Goal: Task Accomplishment & Management: Manage account settings

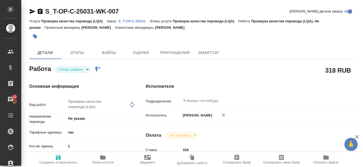
click at [142, 20] on p "S_T-OP-C-25031" at bounding box center [133, 21] width 31 height 4
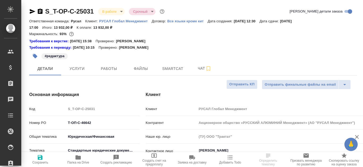
select select "RU"
click at [109, 71] on span "Работы" at bounding box center [108, 68] width 25 height 7
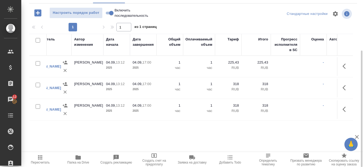
scroll to position [0, 219]
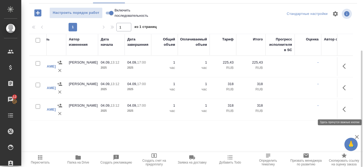
click at [347, 109] on icon "button" at bounding box center [345, 109] width 6 height 6
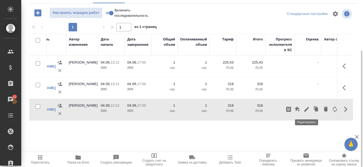
click at [309, 110] on icon "button" at bounding box center [306, 109] width 6 height 6
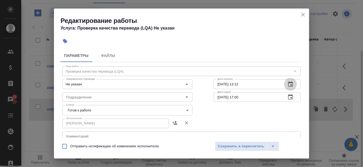
click at [287, 84] on icon "button" at bounding box center [290, 84] width 6 height 6
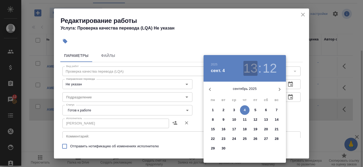
click at [254, 71] on h3 "13" at bounding box center [250, 68] width 14 height 15
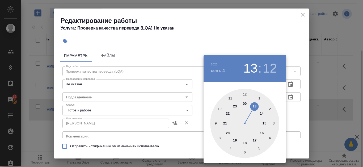
click at [262, 112] on div at bounding box center [244, 123] width 69 height 69
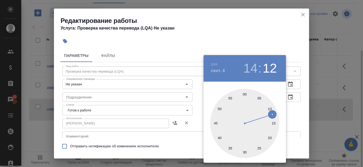
click at [244, 93] on div at bounding box center [244, 123] width 69 height 69
type input "[DATE] 14:00"
click at [292, 113] on div at bounding box center [181, 83] width 363 height 167
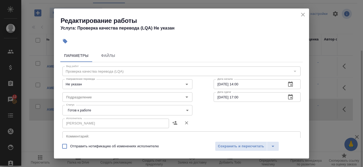
click at [187, 110] on body "🙏 .cls-1 fill:#fff; AWATERA Kanataeva [PERSON_NAME] Спецификации Заказы 12 Чаты…" at bounding box center [181, 83] width 363 height 167
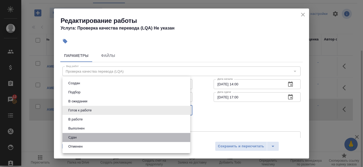
click at [117, 136] on li "Сдан" at bounding box center [126, 137] width 128 height 9
type input "closed"
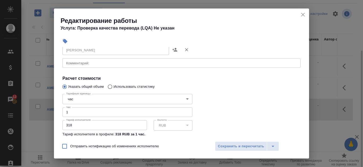
scroll to position [64, 0]
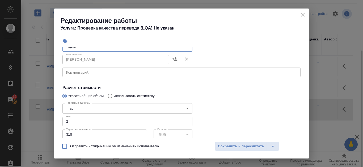
click at [185, 120] on input "2" at bounding box center [127, 122] width 130 height 10
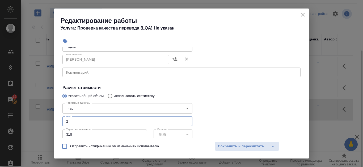
type input "3"
click at [185, 120] on input "3" at bounding box center [127, 122] width 130 height 10
click at [228, 147] on span "Сохранить и пересчитать" at bounding box center [241, 146] width 46 height 6
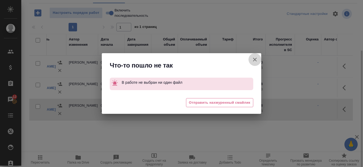
click at [252, 59] on icon "button" at bounding box center [255, 59] width 6 height 6
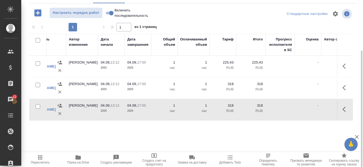
click at [109, 12] on input "Включить последовательность" at bounding box center [111, 13] width 19 height 6
checkbox input "true"
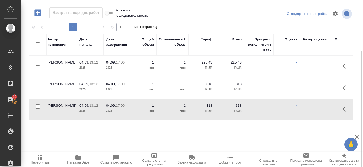
click at [342, 114] on button "button" at bounding box center [345, 109] width 13 height 13
click at [304, 107] on icon "button" at bounding box center [306, 109] width 6 height 6
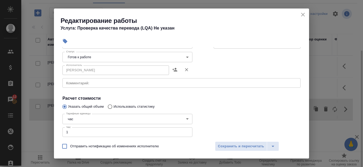
scroll to position [80, 0]
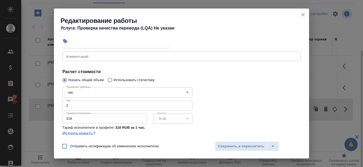
click at [185, 104] on input "2" at bounding box center [127, 106] width 130 height 10
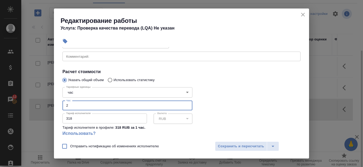
type input "3"
click at [185, 104] on input "3" at bounding box center [127, 106] width 130 height 10
click at [244, 148] on span "Сохранить и пересчитать" at bounding box center [241, 146] width 46 height 6
